Goal: Transaction & Acquisition: Obtain resource

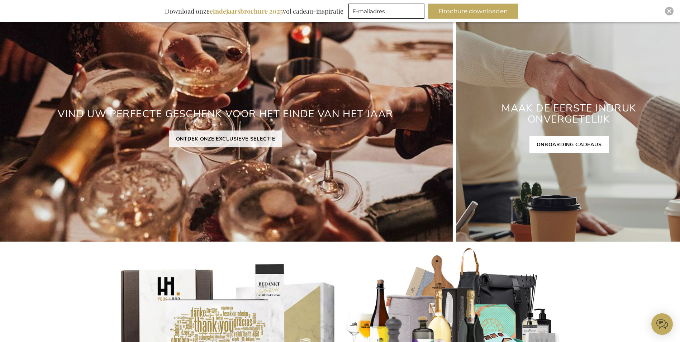
click at [563, 143] on link "ONBOARDING CADEAUS" at bounding box center [570, 144] width 80 height 17
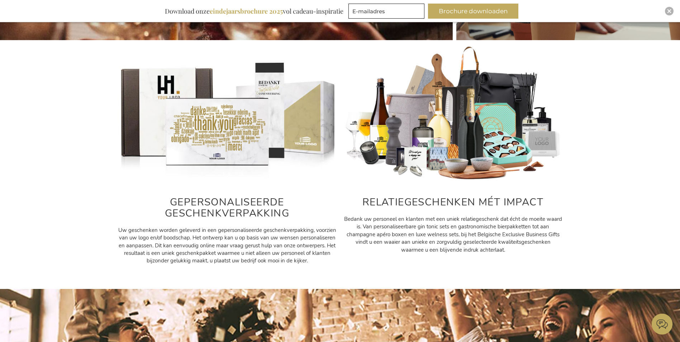
click at [462, 200] on h2 "RELATIEGESCHENKEN MÉT IMPACT" at bounding box center [453, 202] width 219 height 11
click at [452, 143] on img at bounding box center [453, 114] width 219 height 137
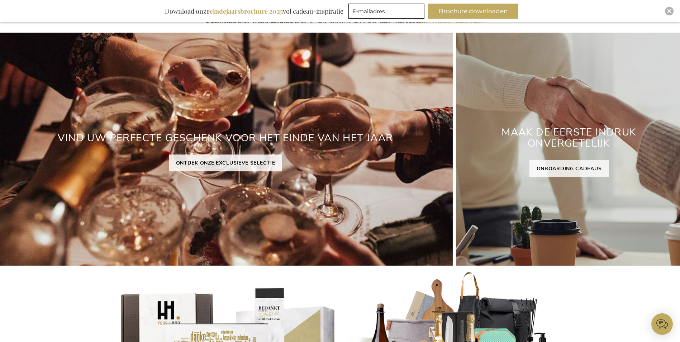
scroll to position [64, 0]
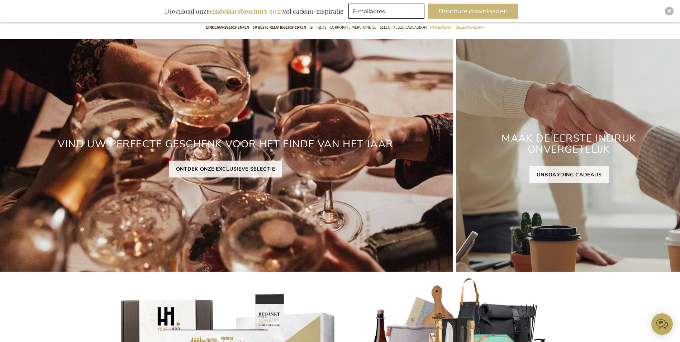
click at [463, 10] on button "Brochure downloaden" at bounding box center [473, 11] width 90 height 15
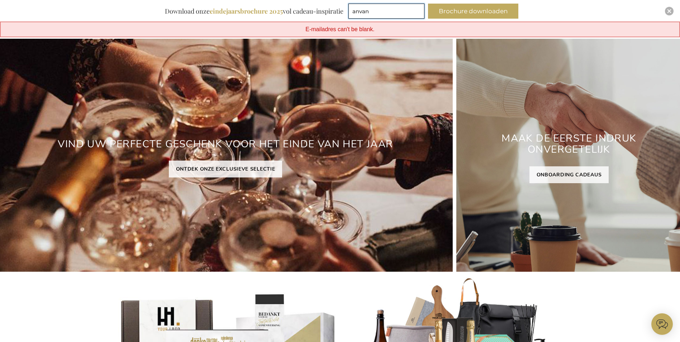
type input "anvanhaelen@altrex.com"
click at [459, 14] on button "Brochure downloaden" at bounding box center [473, 11] width 90 height 15
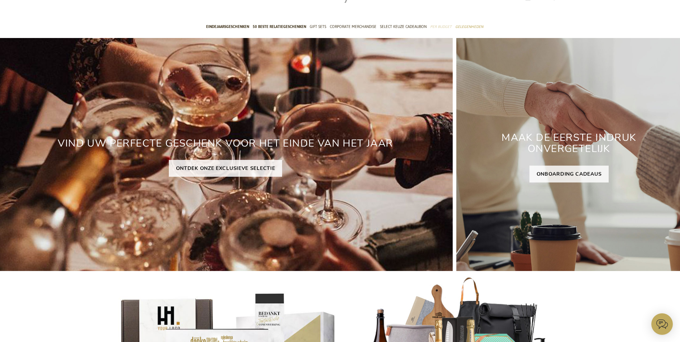
scroll to position [42, 0]
